Goal: Information Seeking & Learning: Understand process/instructions

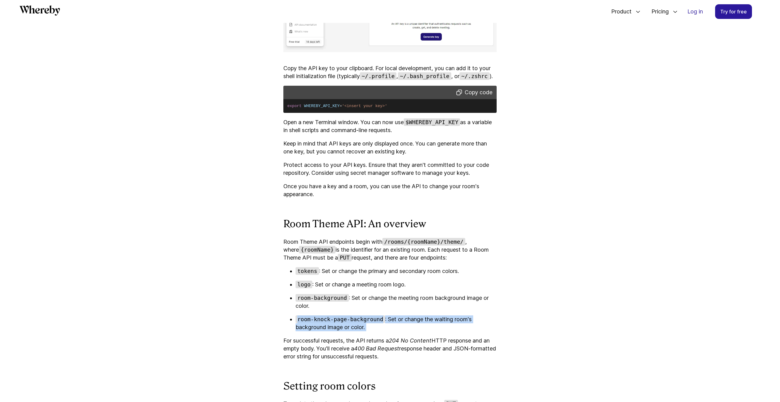
scroll to position [1576, 0]
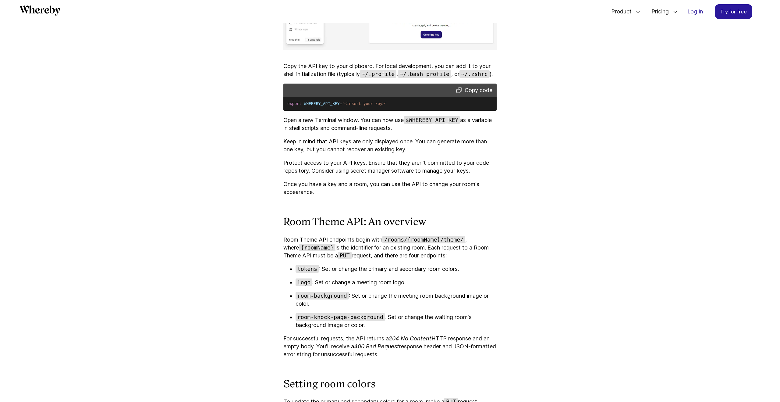
click at [347, 255] on p "Room Theme API endpoints begin with /rooms/{roomName}/theme/ , where {roomName}…" at bounding box center [390, 248] width 213 height 24
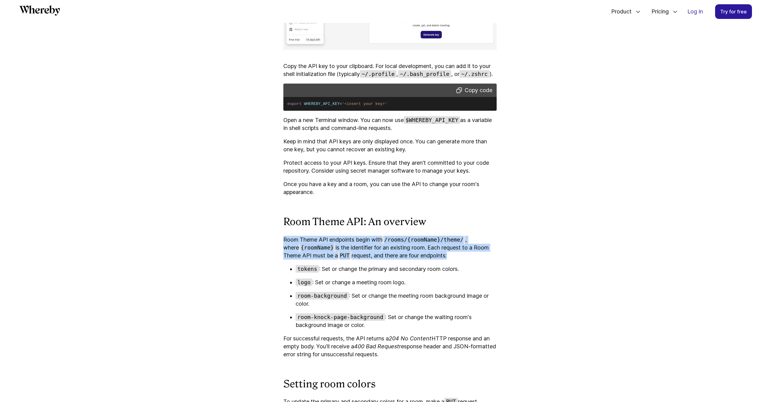
click at [347, 255] on p "Room Theme API endpoints begin with /rooms/{roomName}/theme/ , where {roomName}…" at bounding box center [390, 248] width 213 height 24
click at [338, 259] on p "Room Theme API endpoints begin with /rooms/{roomName}/theme/ , where {roomName}…" at bounding box center [390, 248] width 213 height 24
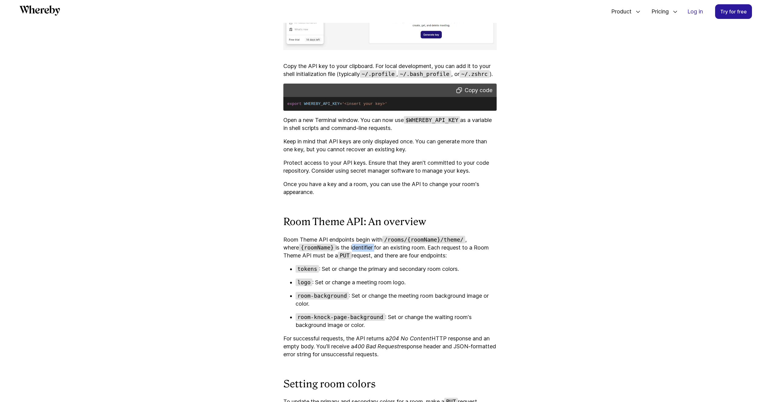
click at [338, 259] on p "Room Theme API endpoints begin with /rooms/{roomName}/theme/ , where {roomName}…" at bounding box center [390, 248] width 213 height 24
click at [313, 259] on p "Room Theme API endpoints begin with /rooms/{roomName}/theme/ , where {roomName}…" at bounding box center [390, 248] width 213 height 24
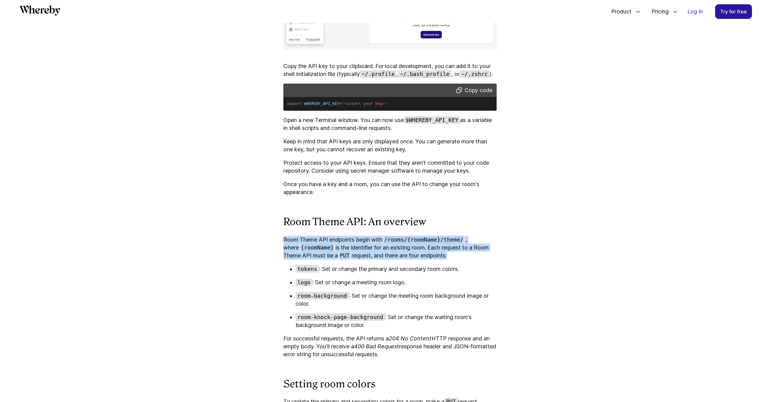
click at [313, 259] on p "Room Theme API endpoints begin with /rooms/{roomName}/theme/ , where {roomName}…" at bounding box center [390, 248] width 213 height 24
click at [377, 259] on p "Room Theme API endpoints begin with /rooms/{roomName}/theme/ , where {roomName}…" at bounding box center [390, 248] width 213 height 24
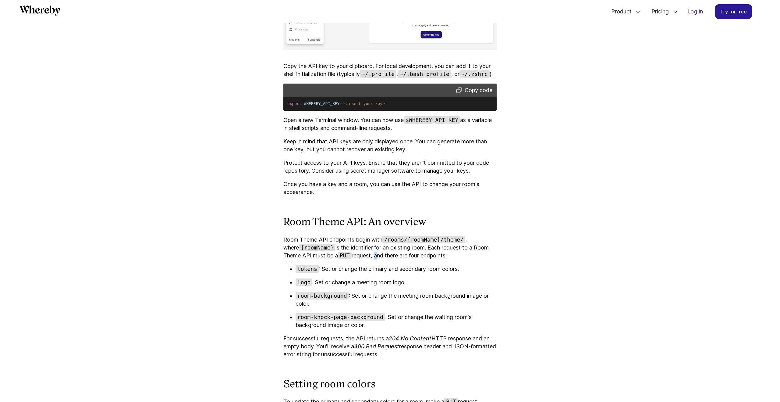
click at [377, 259] on p "Room Theme API endpoints begin with /rooms/{roomName}/theme/ , where {roomName}…" at bounding box center [390, 248] width 213 height 24
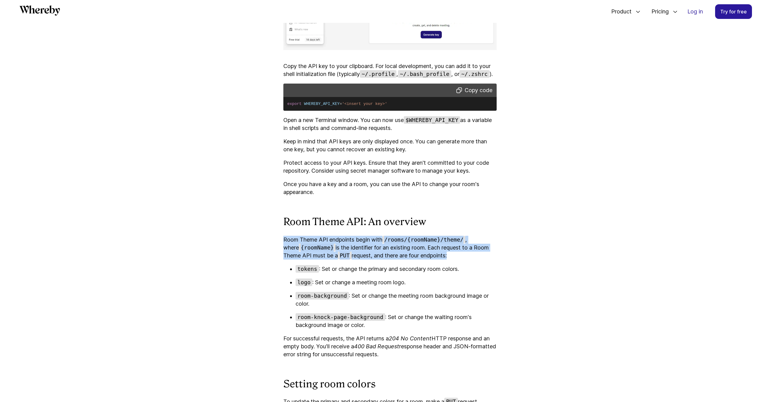
click at [377, 259] on p "Room Theme API endpoints begin with /rooms/{roomName}/theme/ , where {roomName}…" at bounding box center [390, 248] width 213 height 24
click at [402, 259] on p "Room Theme API endpoints begin with /rooms/{roomName}/theme/ , where {roomName}…" at bounding box center [390, 248] width 213 height 24
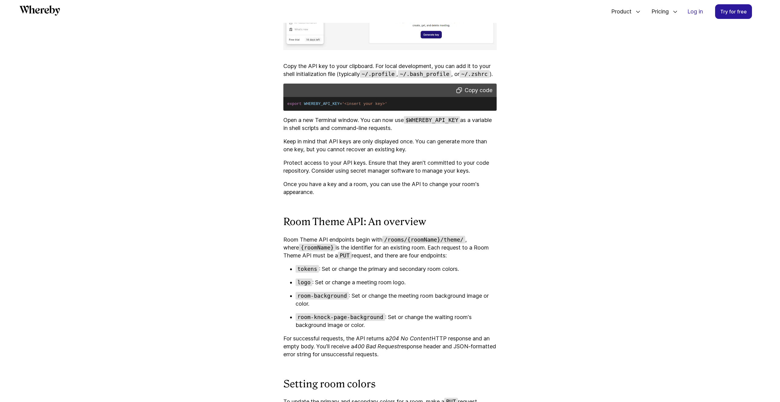
click at [357, 273] on p "tokens : Set or change the primary and secondary room colors." at bounding box center [396, 269] width 201 height 8
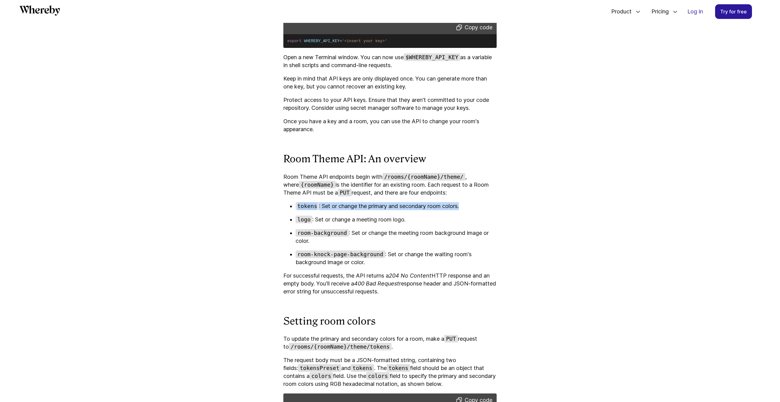
scroll to position [1643, 0]
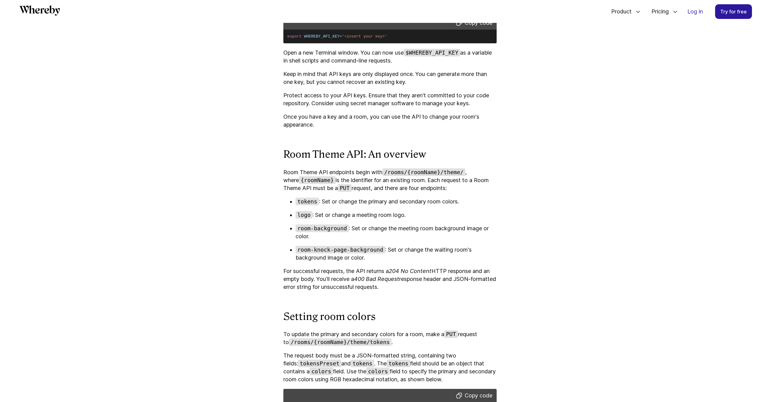
click at [351, 219] on p "logo : Set or change a meeting room logo." at bounding box center [396, 215] width 201 height 8
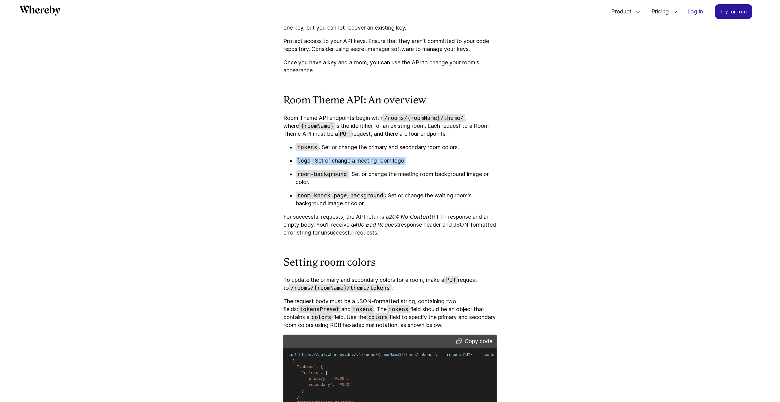
scroll to position [1698, 0]
click at [412, 206] on p "room-knock-page-background : Set or change the waiting room's background image …" at bounding box center [396, 199] width 201 height 16
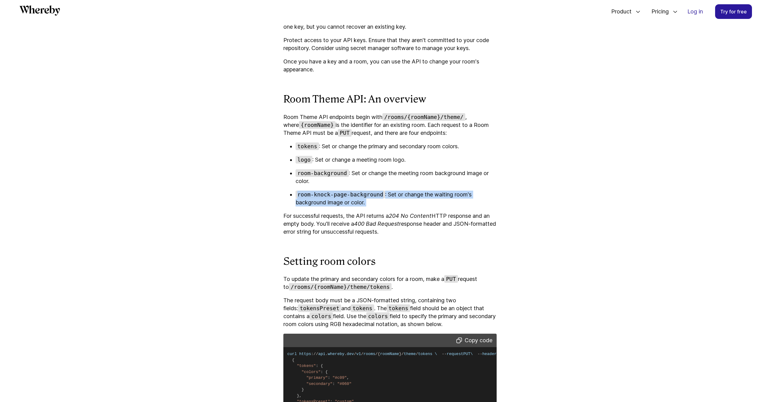
click at [412, 206] on p "room-knock-page-background : Set or change the waiting room's background image …" at bounding box center [396, 199] width 201 height 16
click at [325, 233] on p "For successful requests, the API returns a 204 No Content HTTP response and an …" at bounding box center [390, 224] width 213 height 24
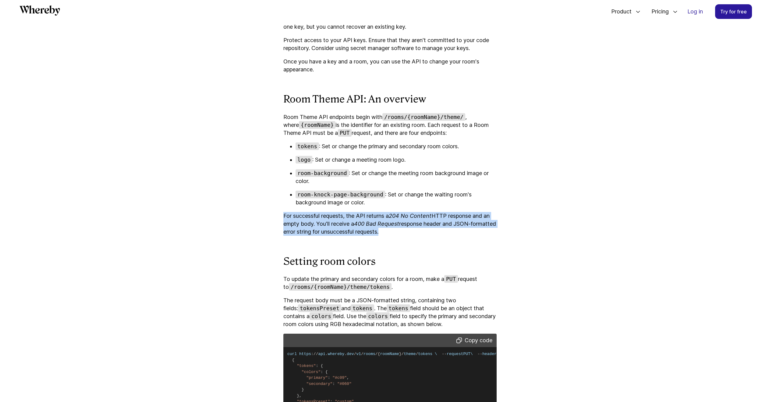
click at [325, 233] on p "For successful requests, the API returns a 204 No Content HTTP response and an …" at bounding box center [390, 224] width 213 height 24
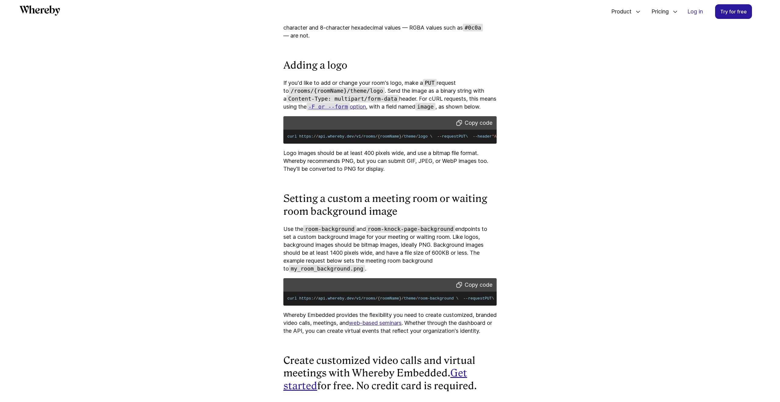
scroll to position [2168, 0]
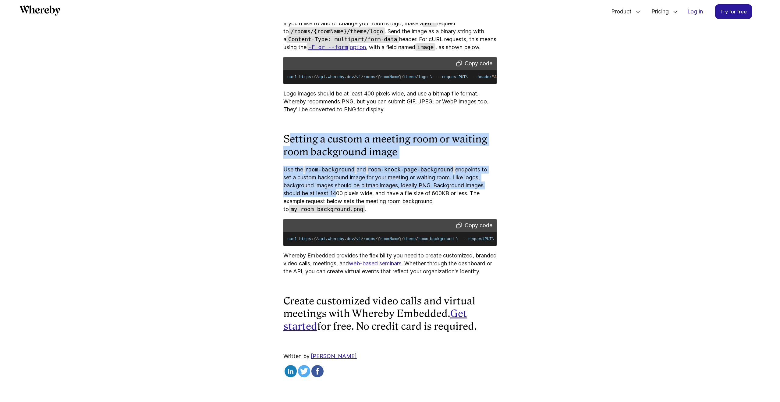
drag, startPoint x: 292, startPoint y: 207, endPoint x: 335, endPoint y: 267, distance: 74.1
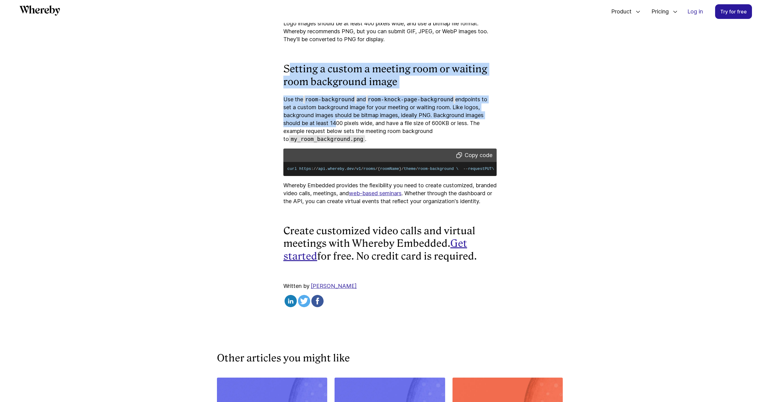
scroll to position [2288, 0]
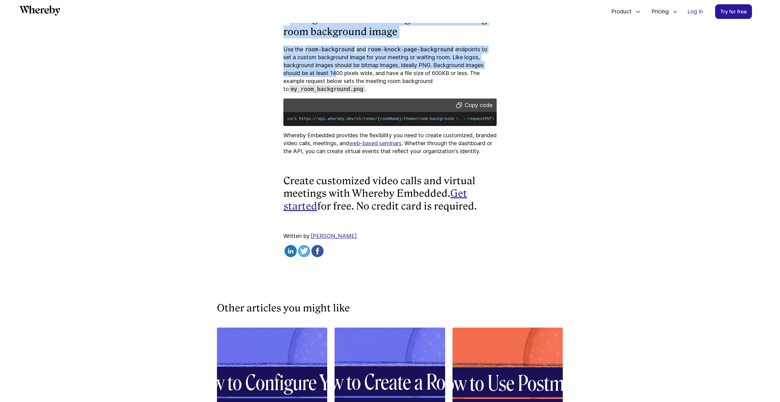
click at [402, 146] on link "web-based seminars" at bounding box center [375, 143] width 53 height 6
